Goal: Information Seeking & Learning: Find specific fact

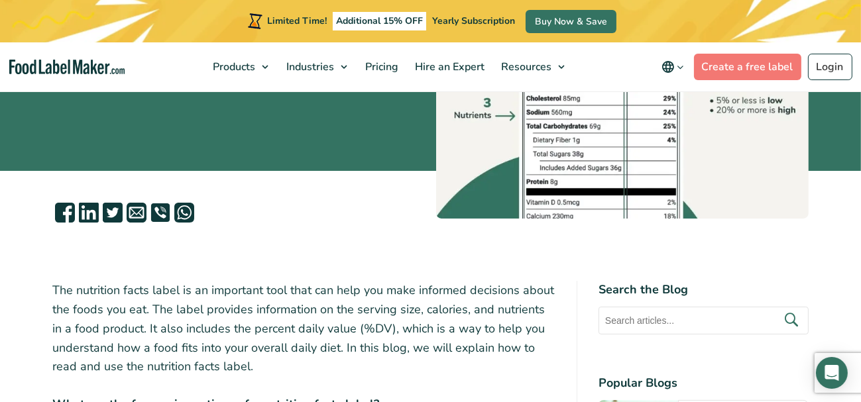
scroll to position [398, 0]
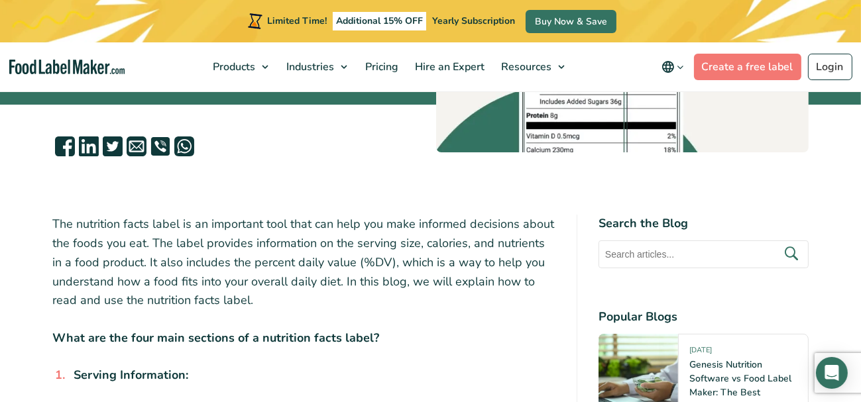
click at [648, 268] on input "text" at bounding box center [703, 255] width 210 height 28
type input "michael gregger"
click at [777, 244] on button "submit" at bounding box center [791, 255] width 28 height 22
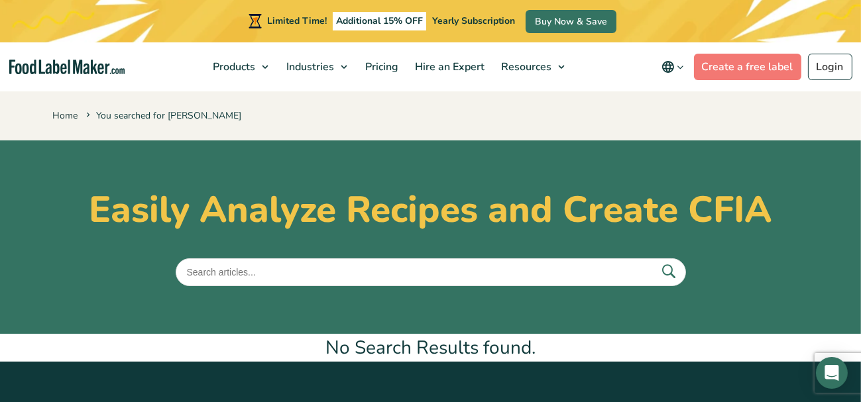
click at [263, 273] on input "text" at bounding box center [431, 272] width 510 height 28
type input "michael greger"
click at [655, 261] on button "submit" at bounding box center [669, 272] width 28 height 22
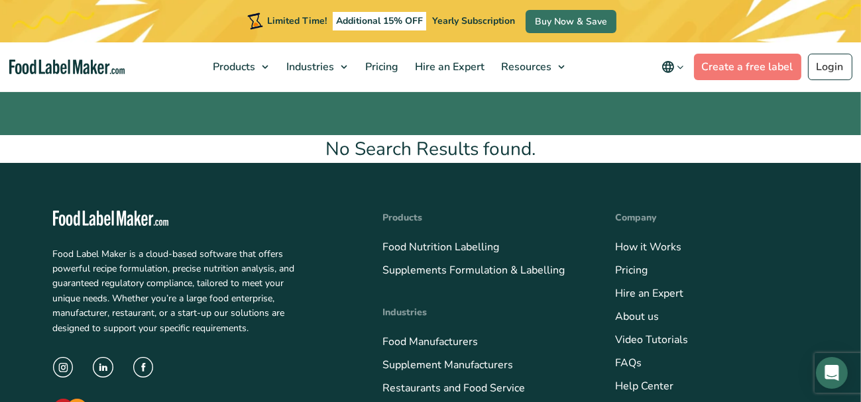
scroll to position [265, 0]
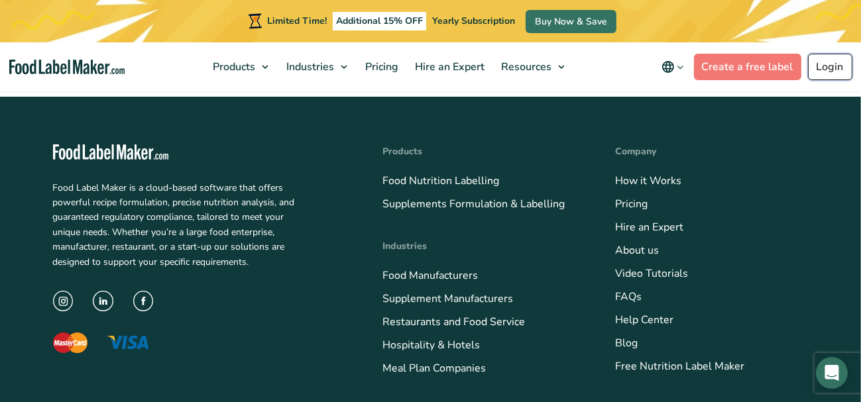
click at [832, 72] on link "Login" at bounding box center [830, 67] width 44 height 27
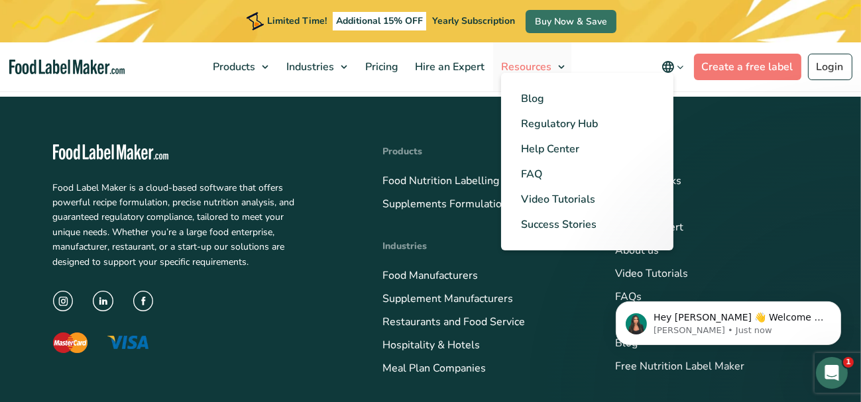
click at [557, 67] on link "Resources" at bounding box center [532, 66] width 78 height 49
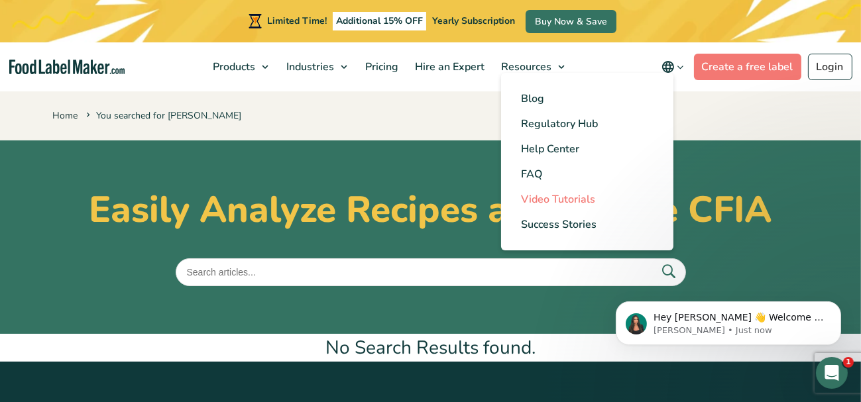
click at [543, 201] on span "Video Tutorials" at bounding box center [558, 199] width 74 height 15
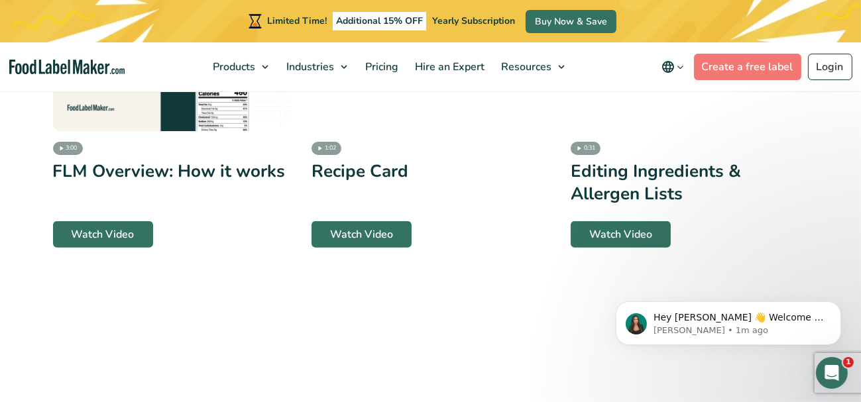
scroll to position [1922, 0]
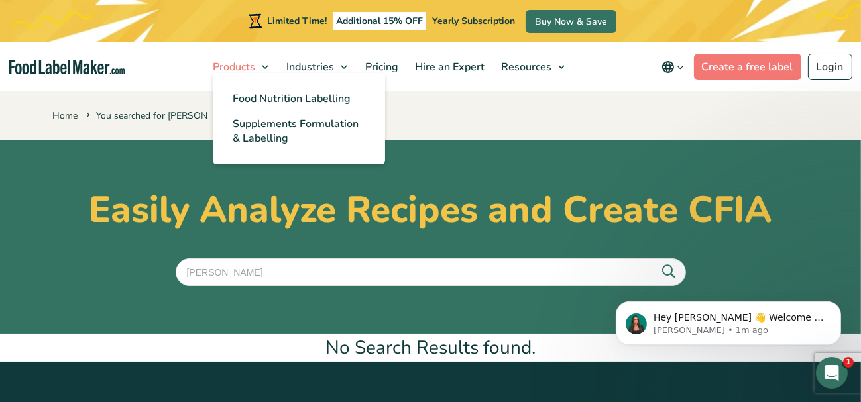
click at [235, 61] on span "Products" at bounding box center [233, 67] width 48 height 15
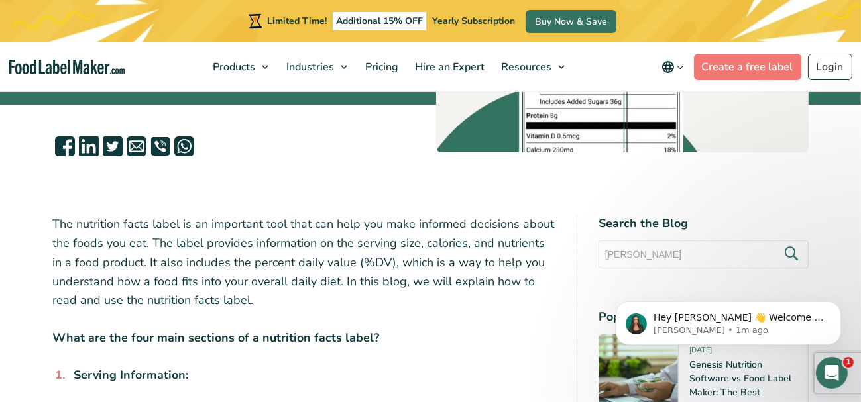
click html "Hey [PERSON_NAME] 👋 Welcome to Food Label Maker🙌 Take a look around! If you hav…"
click at [669, 268] on input "michael gregger" at bounding box center [703, 255] width 210 height 28
type input "michael greger"
click at [801, 264] on icon "submit" at bounding box center [791, 255] width 20 height 20
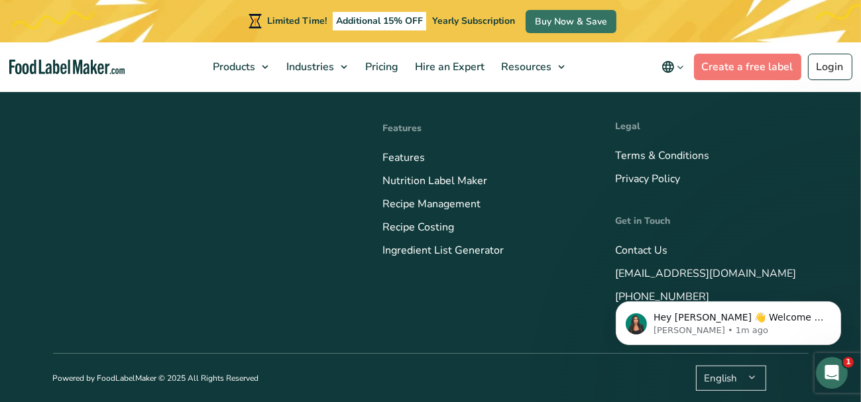
scroll to position [150, 0]
